Goal: Navigation & Orientation: Find specific page/section

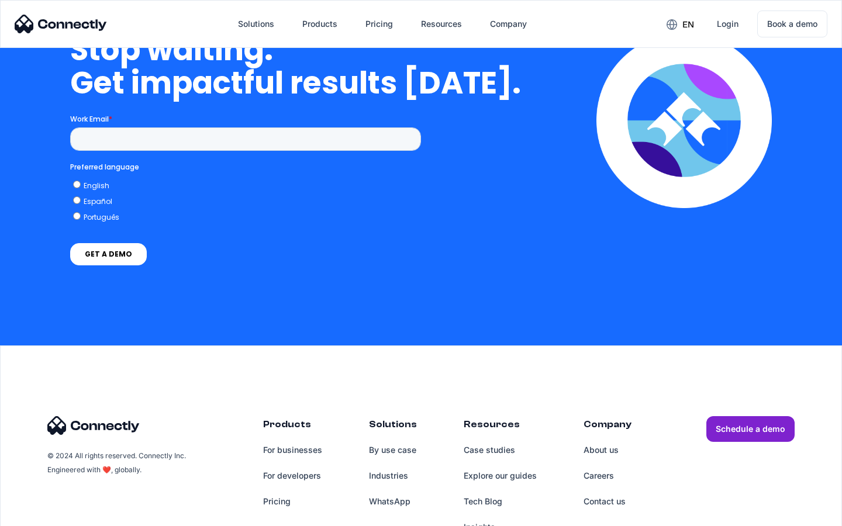
scroll to position [2968, 0]
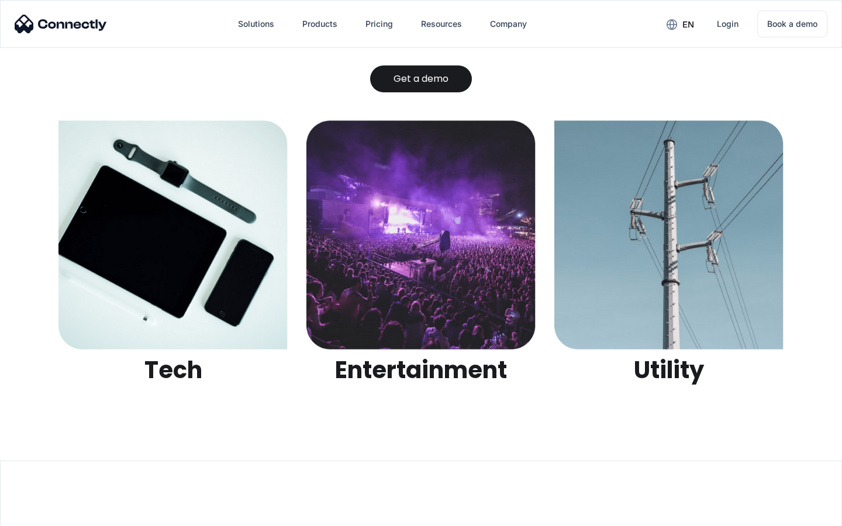
scroll to position [3690, 0]
